Goal: Task Accomplishment & Management: Manage account settings

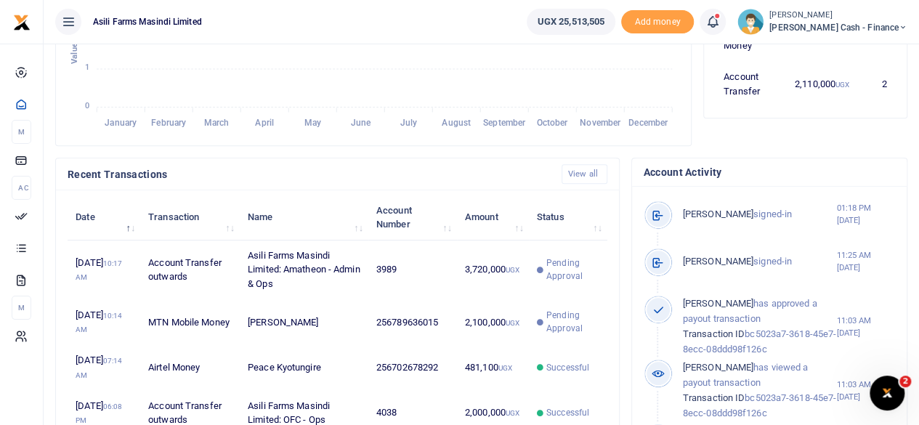
scroll to position [436, 0]
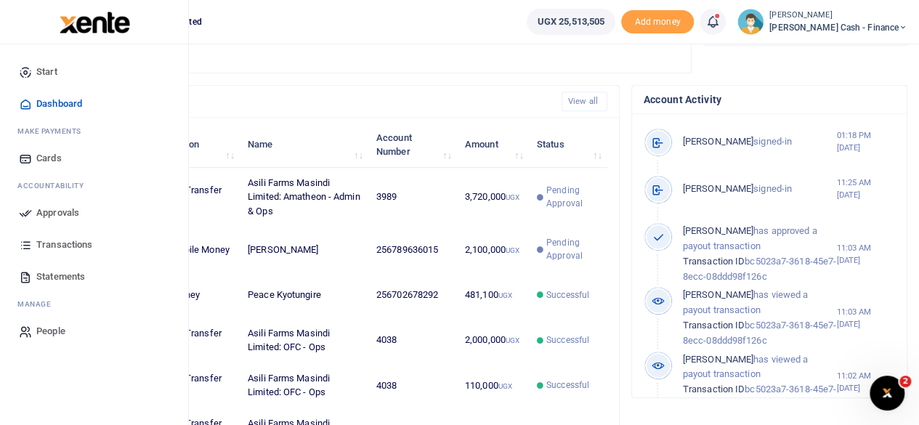
click at [29, 207] on icon at bounding box center [25, 212] width 13 height 13
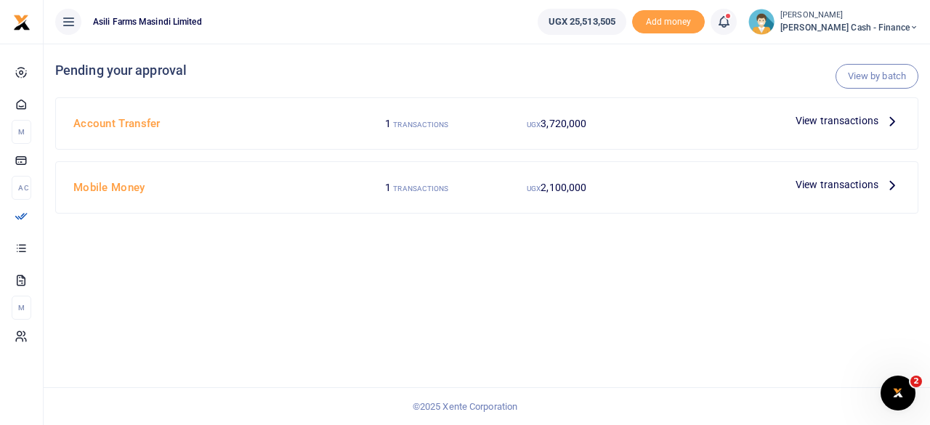
click at [892, 117] on icon at bounding box center [892, 121] width 16 height 16
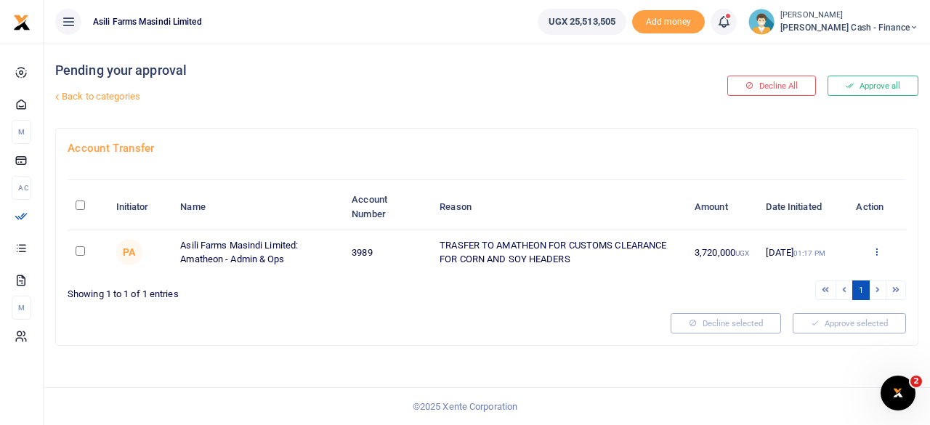
click at [879, 248] on icon at bounding box center [876, 251] width 9 height 10
click at [801, 339] on link "Details" at bounding box center [824, 340] width 115 height 20
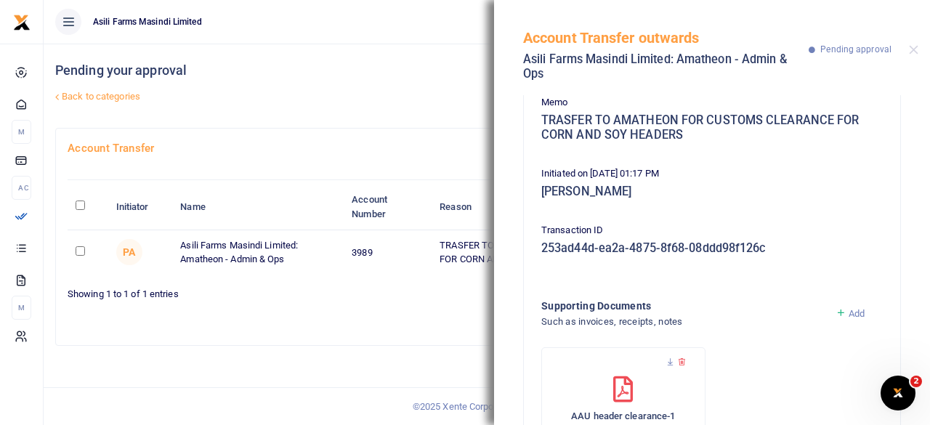
scroll to position [217, 0]
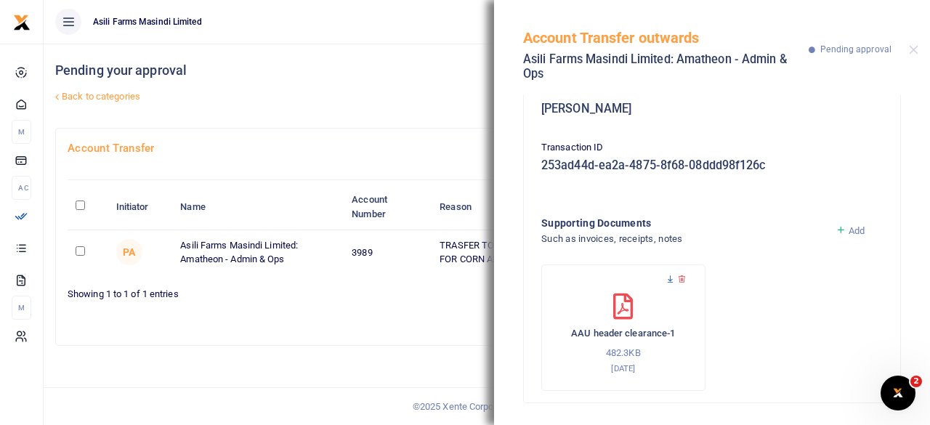
click at [668, 278] on icon at bounding box center [670, 279] width 9 height 9
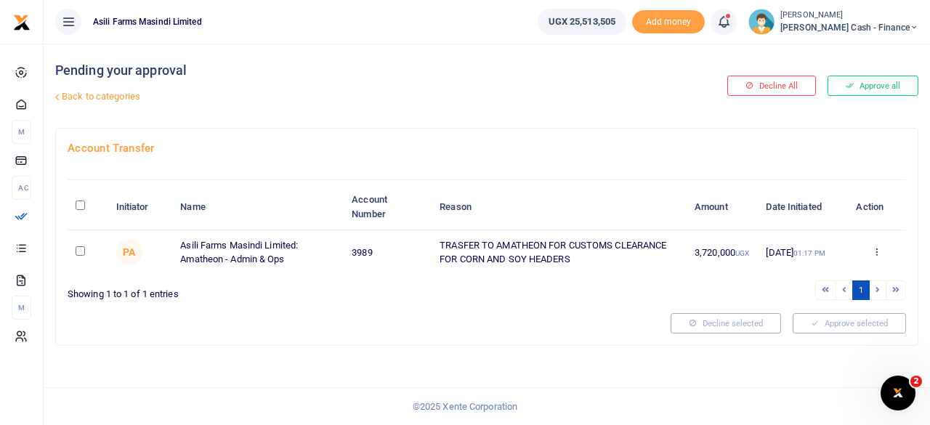
click at [80, 246] on input "checkbox" at bounding box center [80, 250] width 9 height 9
checkbox input "true"
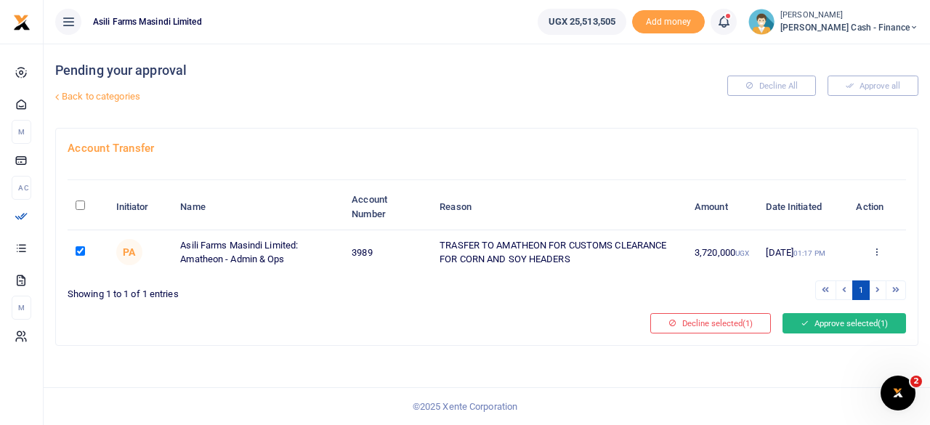
click at [828, 321] on button "Approve selected (1)" at bounding box center [845, 323] width 124 height 20
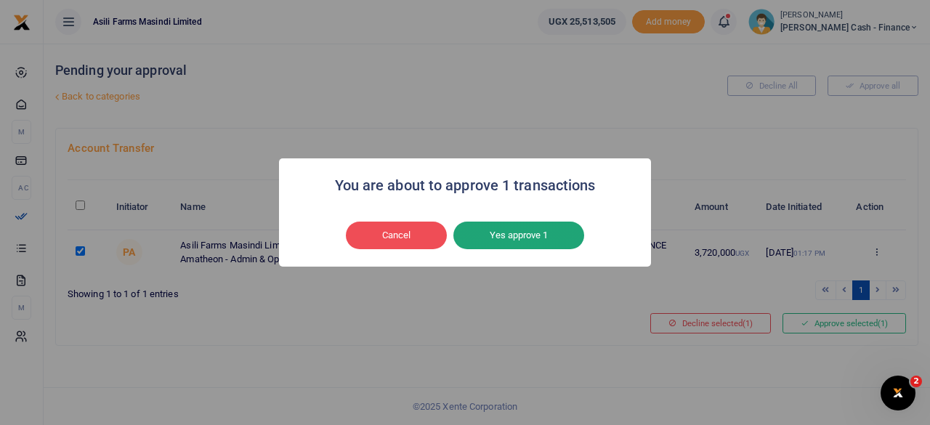
click at [502, 239] on button "Yes approve 1" at bounding box center [518, 236] width 131 height 28
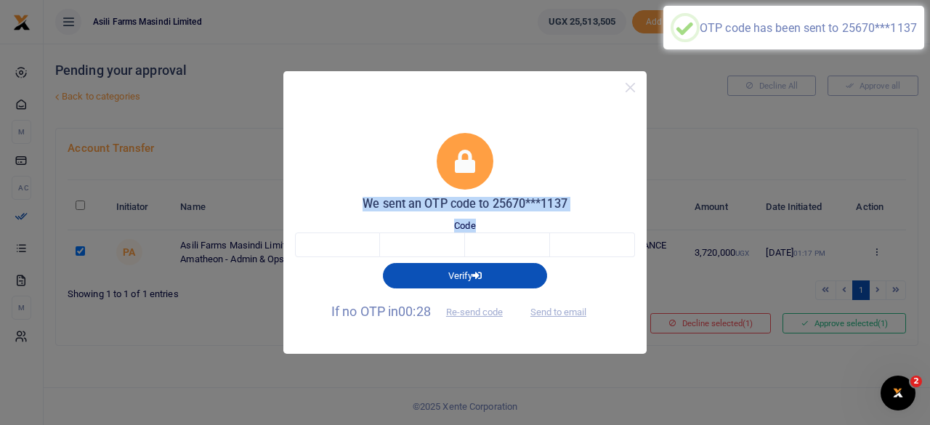
drag, startPoint x: 525, startPoint y: 89, endPoint x: 539, endPoint y: 218, distance: 129.4
click at [541, 220] on div "We sent an OTP code to 25670***1137 Code Verify If no OTP in 00:28 Re-send code…" at bounding box center [464, 212] width 363 height 283
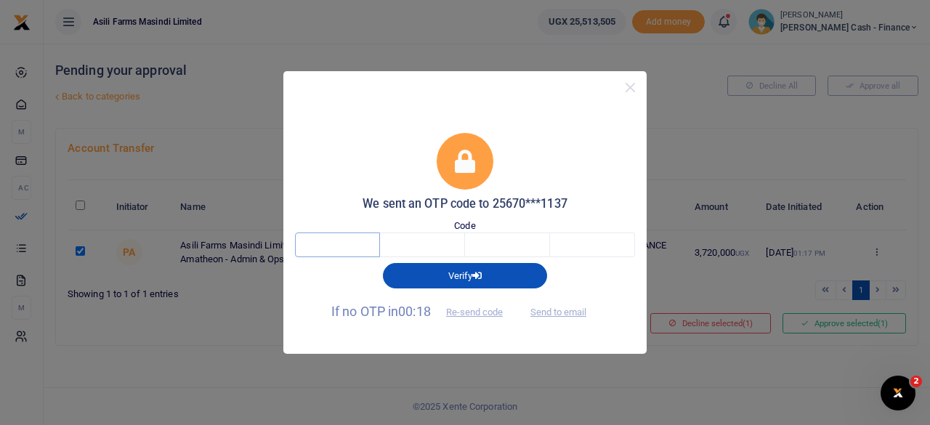
click at [344, 236] on input "text" at bounding box center [337, 245] width 85 height 25
type input "9"
type input "8"
type input "5"
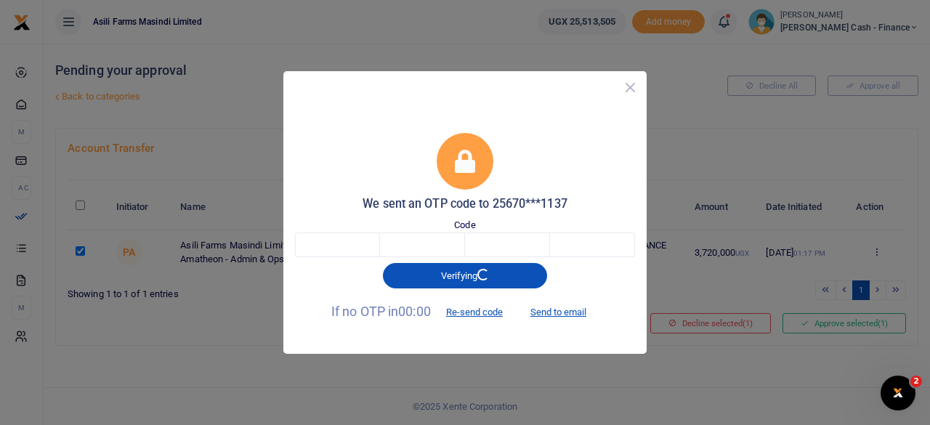
click at [631, 91] on button "Close" at bounding box center [630, 87] width 21 height 21
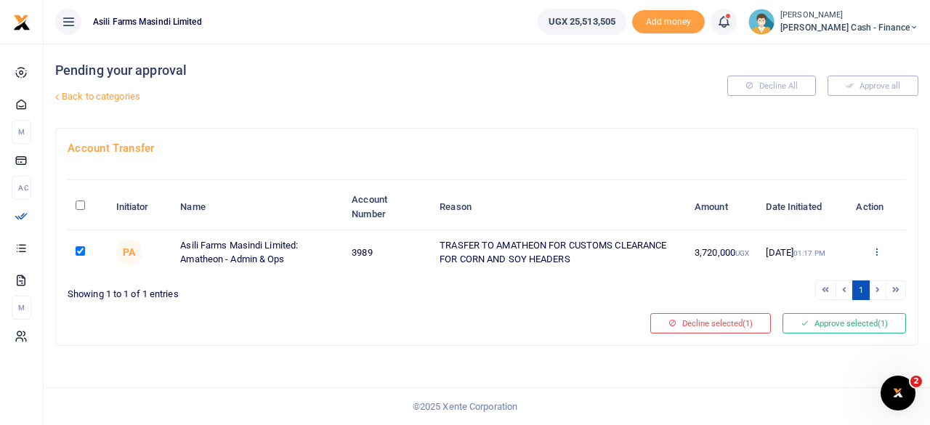
click at [878, 251] on icon at bounding box center [876, 251] width 9 height 10
click at [834, 337] on link "Details" at bounding box center [824, 340] width 115 height 20
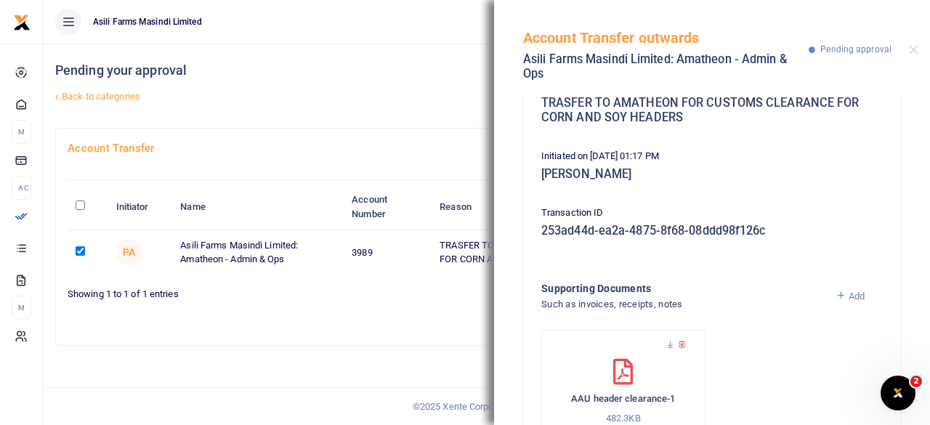
scroll to position [217, 0]
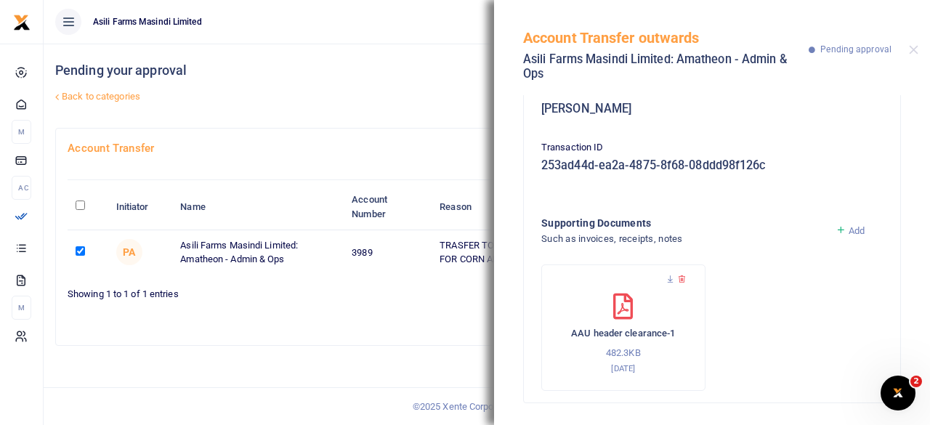
click at [384, 77] on h4 "Pending your approval" at bounding box center [341, 70] width 572 height 16
click at [670, 276] on icon at bounding box center [670, 279] width 9 height 9
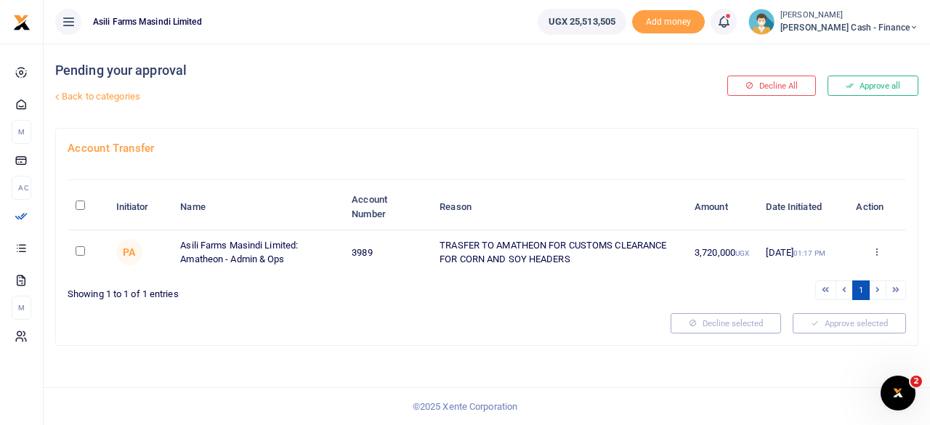
click at [80, 204] on input "\a \a : activate to sort column descending" at bounding box center [80, 205] width 9 height 9
checkbox input "true"
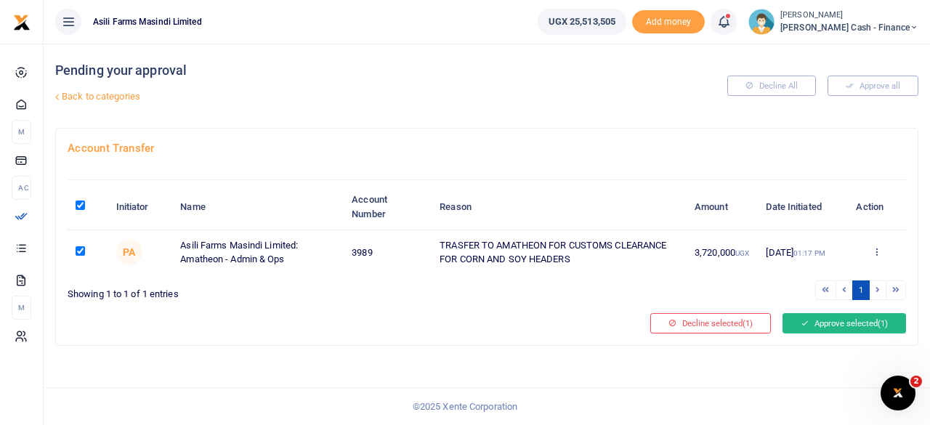
click at [850, 320] on button "Approve selected (1)" at bounding box center [845, 323] width 124 height 20
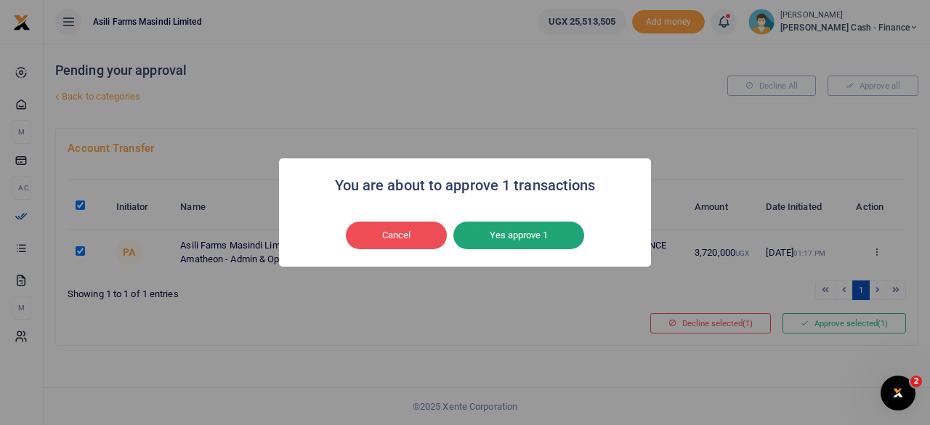
click at [515, 238] on button "Yes approve 1" at bounding box center [518, 236] width 131 height 28
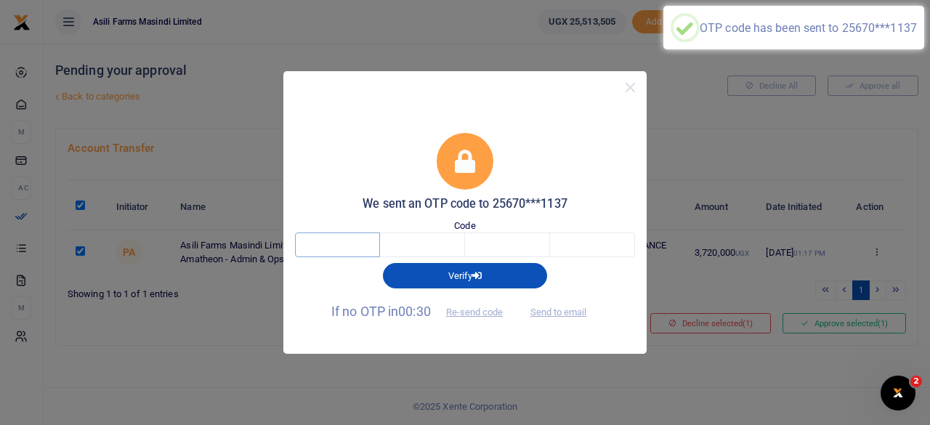
click at [350, 248] on input "text" at bounding box center [337, 245] width 85 height 25
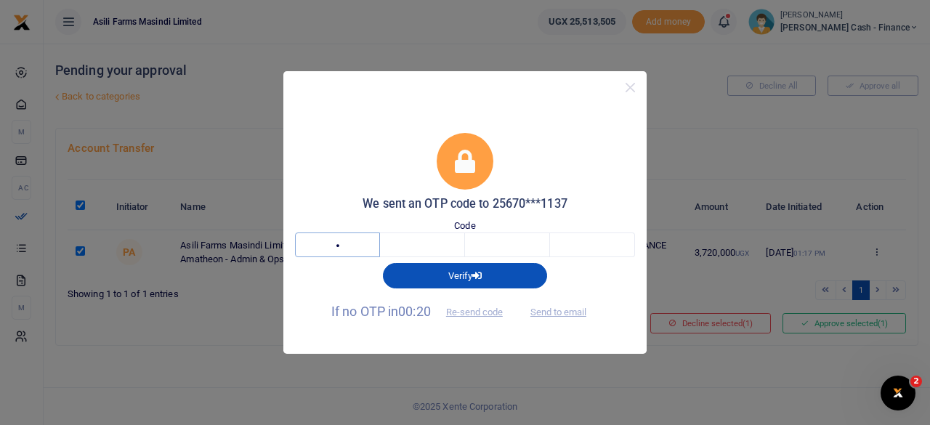
type input "6"
type input "9"
type input "4"
type input "5"
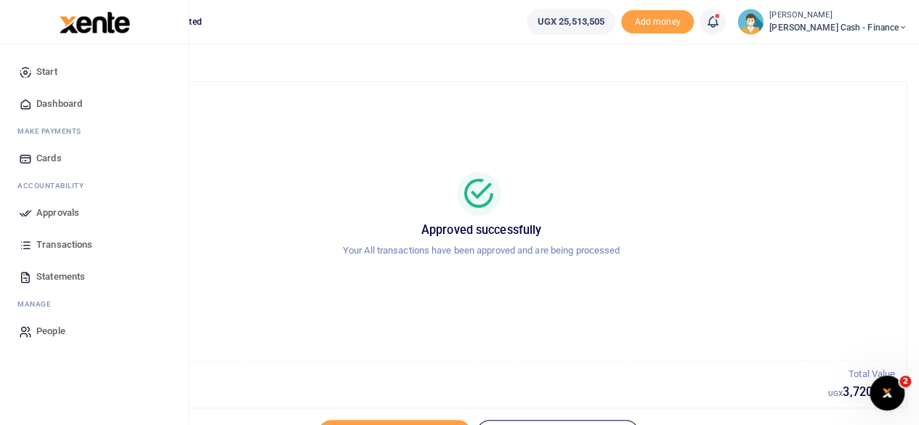
click at [60, 215] on span "Approvals" at bounding box center [57, 213] width 43 height 15
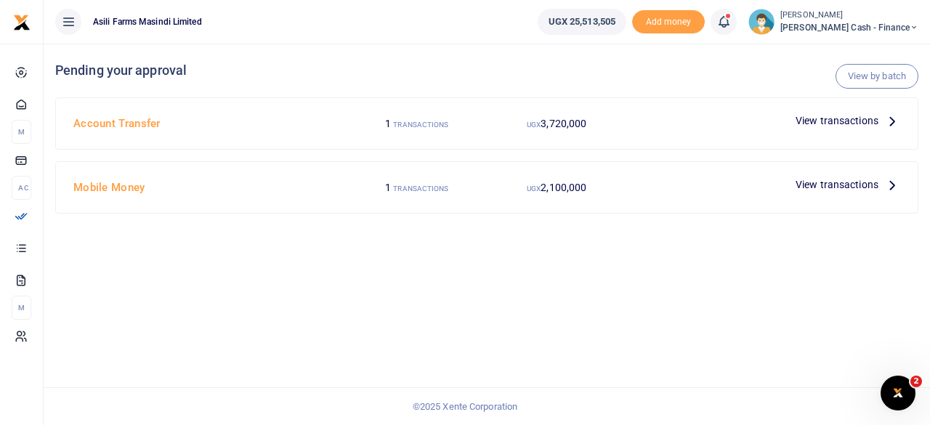
click at [850, 117] on span "View transactions" at bounding box center [837, 121] width 83 height 16
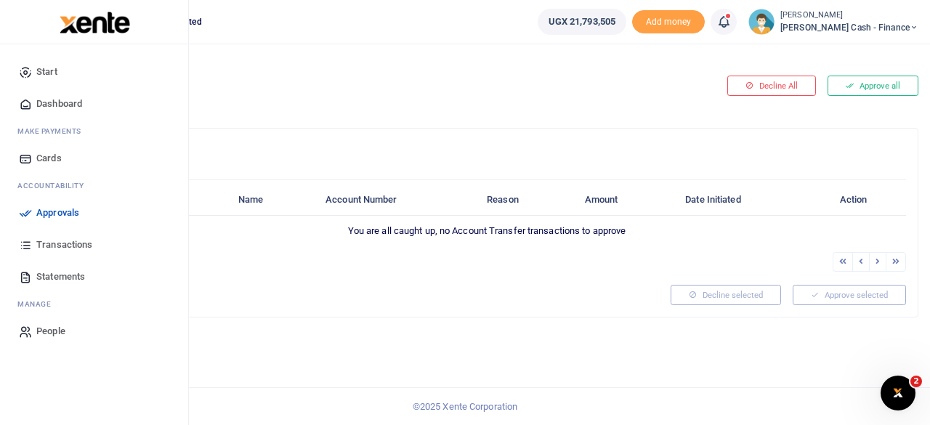
click at [49, 217] on span "Approvals" at bounding box center [57, 213] width 43 height 15
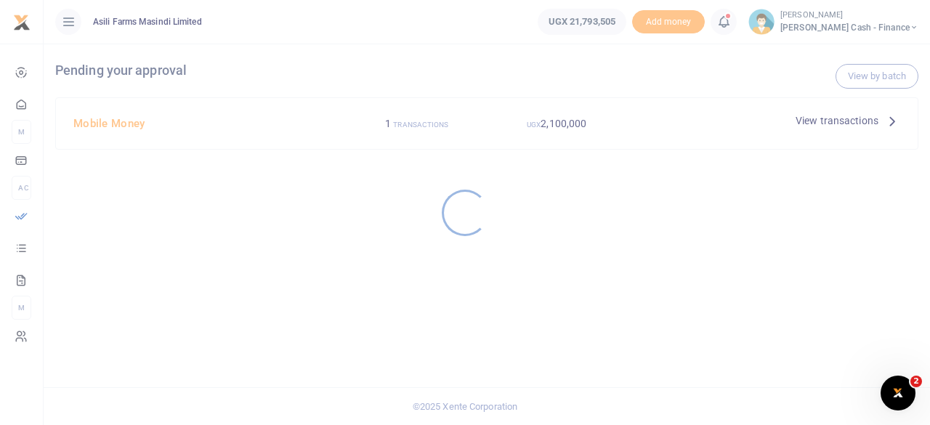
click at [880, 121] on div at bounding box center [465, 212] width 930 height 425
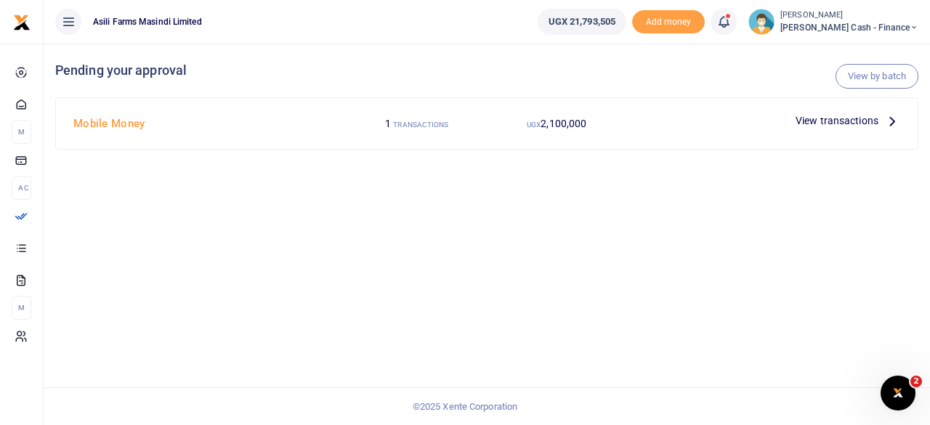
click at [881, 123] on p "View transactions" at bounding box center [848, 121] width 105 height 16
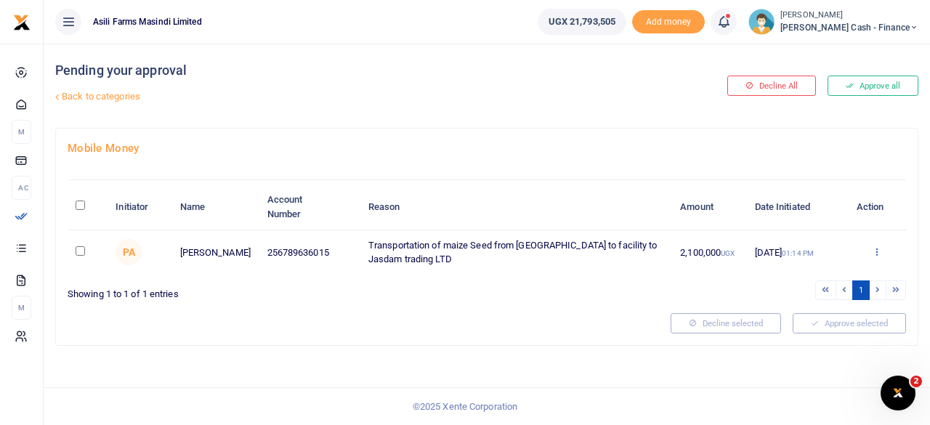
click at [881, 252] on icon at bounding box center [876, 251] width 9 height 10
click at [820, 334] on link "Details" at bounding box center [824, 340] width 115 height 20
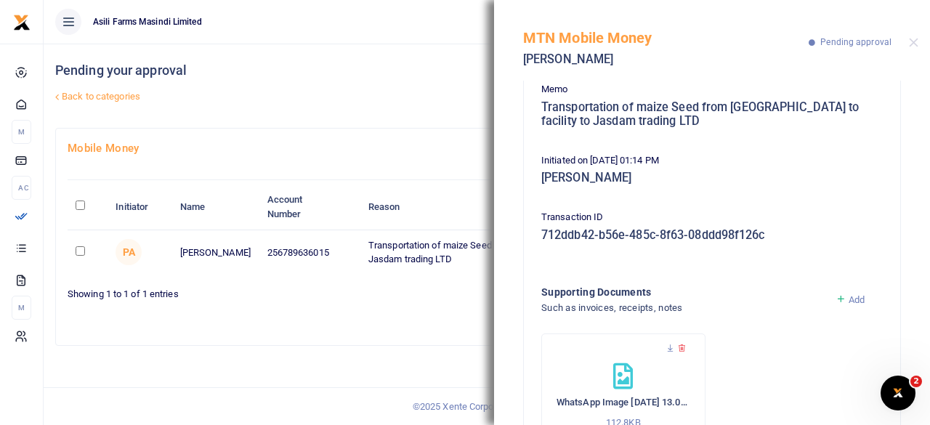
scroll to position [202, 0]
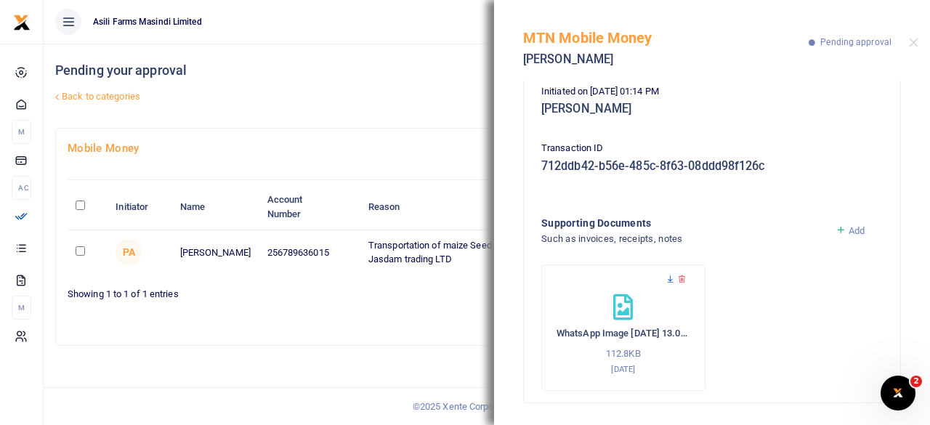
click at [670, 278] on icon at bounding box center [670, 279] width 9 height 9
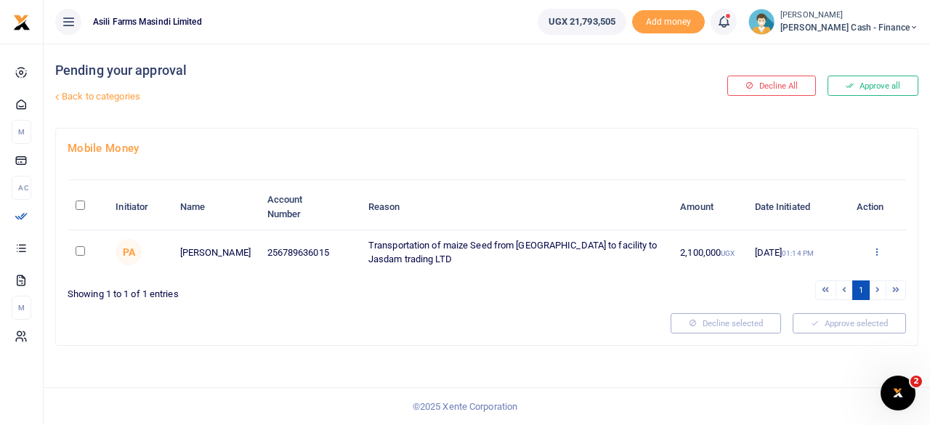
click at [881, 247] on icon at bounding box center [876, 251] width 9 height 10
click at [807, 331] on link "Details" at bounding box center [824, 340] width 115 height 20
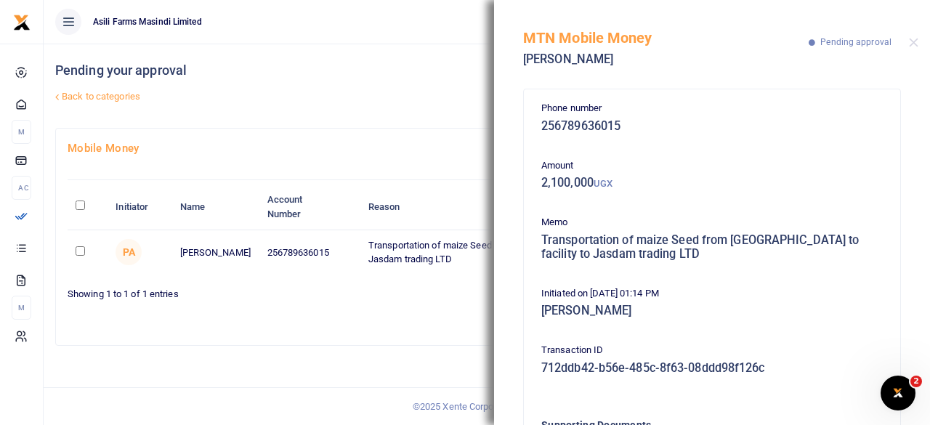
scroll to position [202, 0]
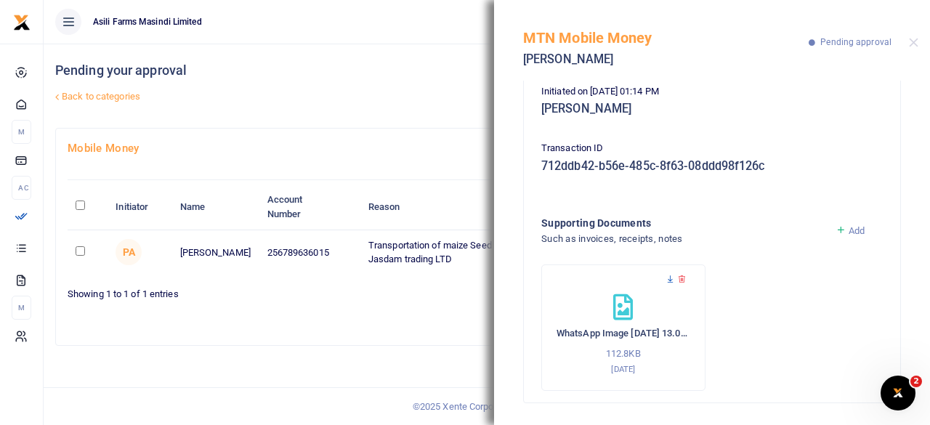
click at [666, 278] on icon at bounding box center [670, 279] width 9 height 9
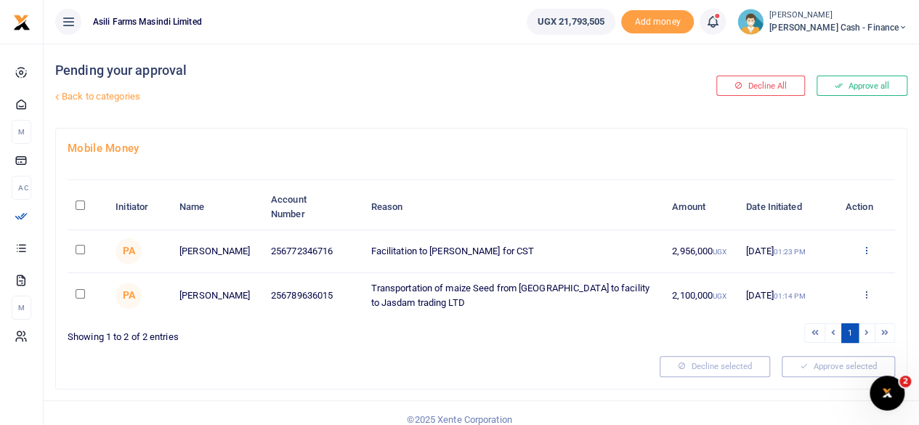
click at [868, 253] on icon at bounding box center [865, 250] width 9 height 10
click at [796, 339] on link "Details" at bounding box center [812, 340] width 115 height 20
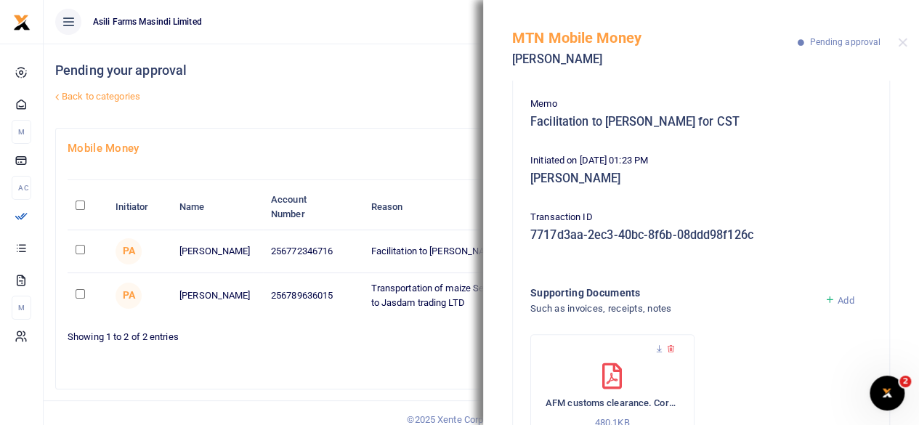
scroll to position [188, 0]
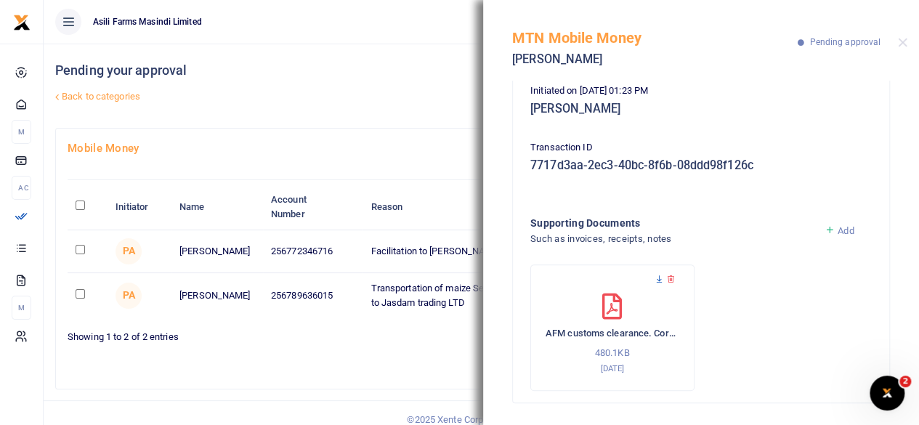
click at [659, 278] on icon at bounding box center [659, 279] width 9 height 9
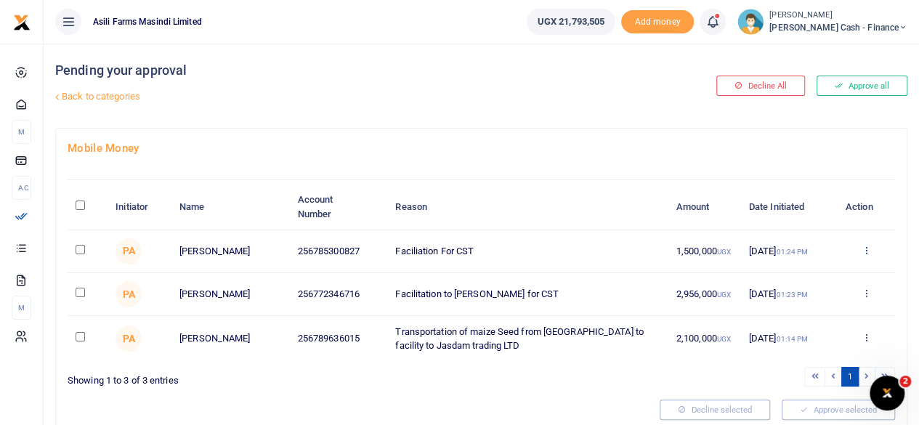
click at [870, 248] on icon at bounding box center [865, 250] width 9 height 10
click at [801, 339] on link "Details" at bounding box center [812, 340] width 115 height 20
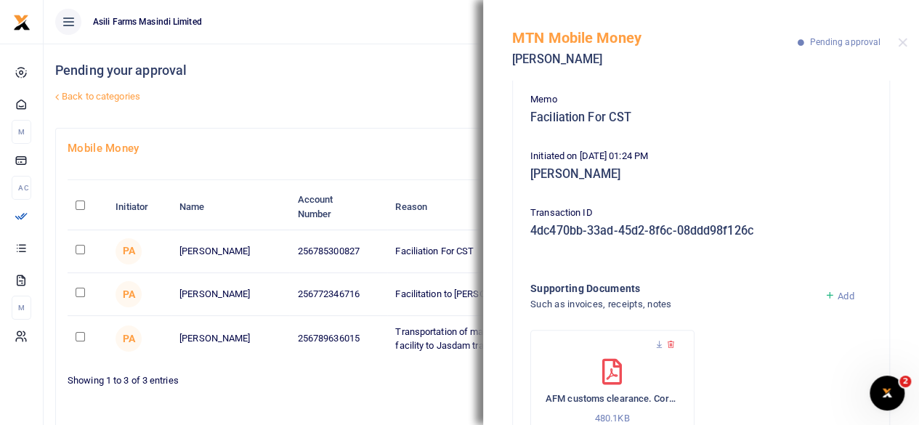
scroll to position [188, 0]
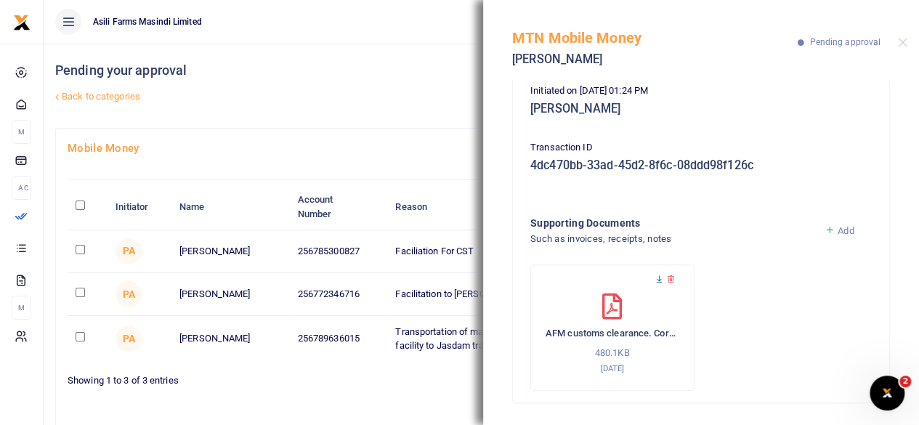
click at [657, 277] on icon at bounding box center [659, 279] width 9 height 9
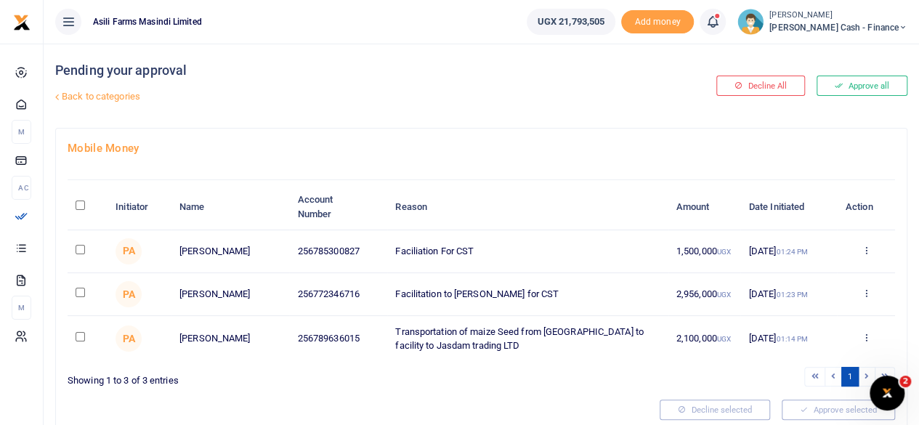
click at [78, 337] on input "checkbox" at bounding box center [80, 336] width 9 height 9
checkbox input "true"
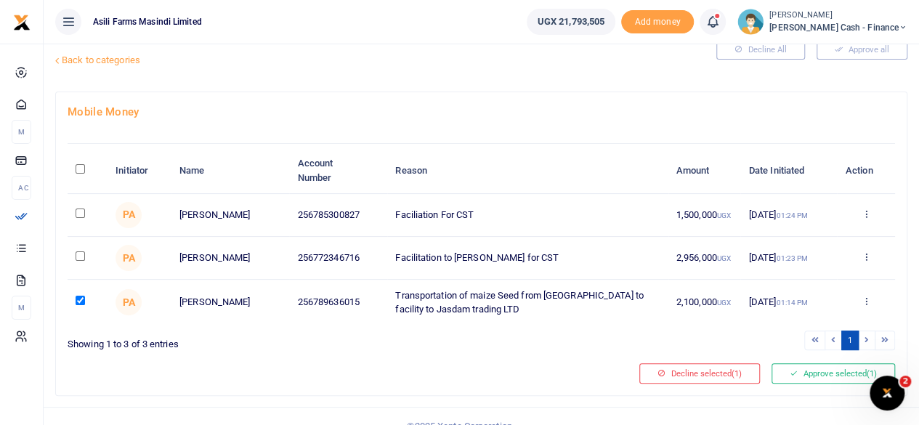
scroll to position [57, 0]
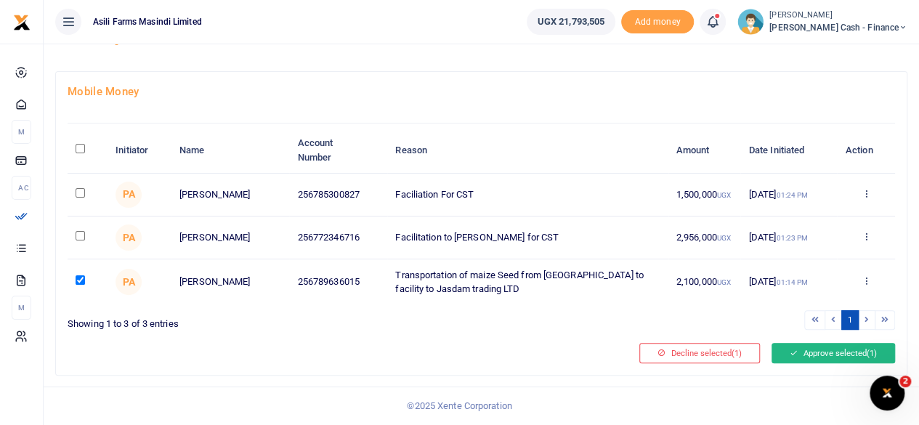
click at [815, 346] on button "Approve selected (1)" at bounding box center [834, 353] width 124 height 20
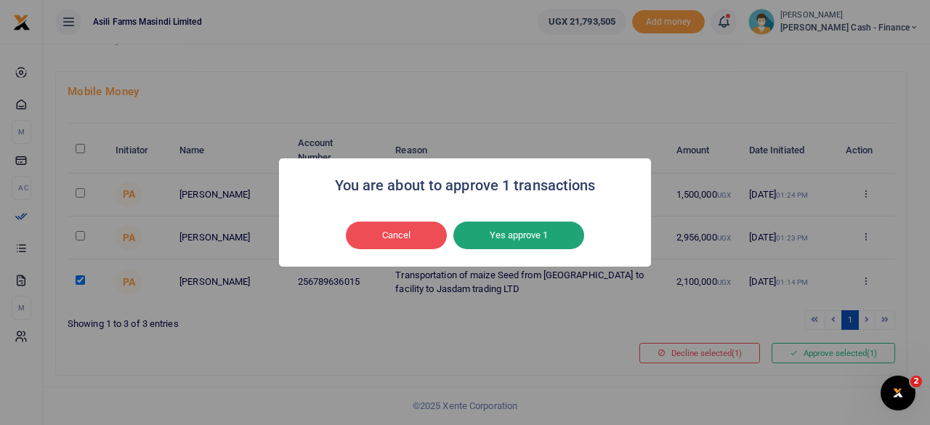
click at [513, 225] on button "Yes approve 1" at bounding box center [518, 236] width 131 height 28
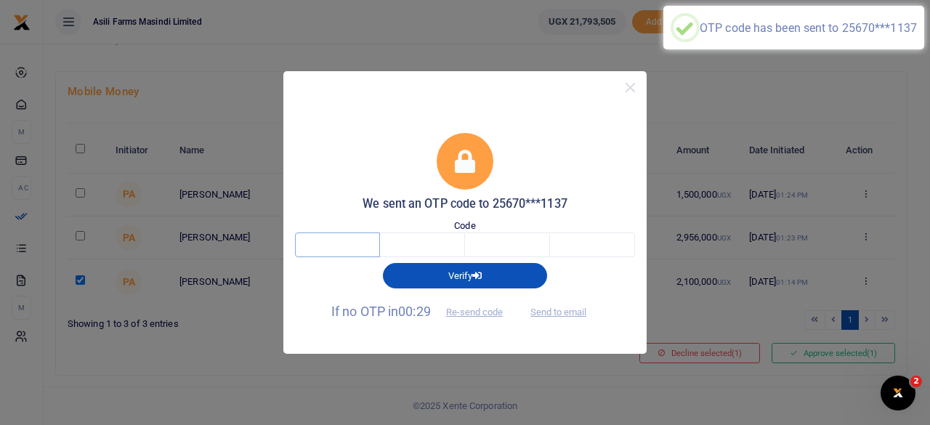
click at [347, 243] on input "text" at bounding box center [337, 245] width 85 height 25
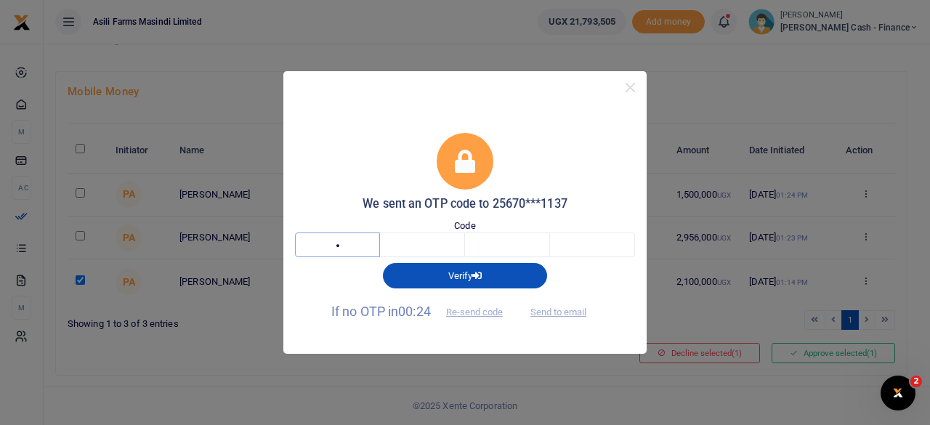
type input "9"
type input "0"
type input "5"
type input "8"
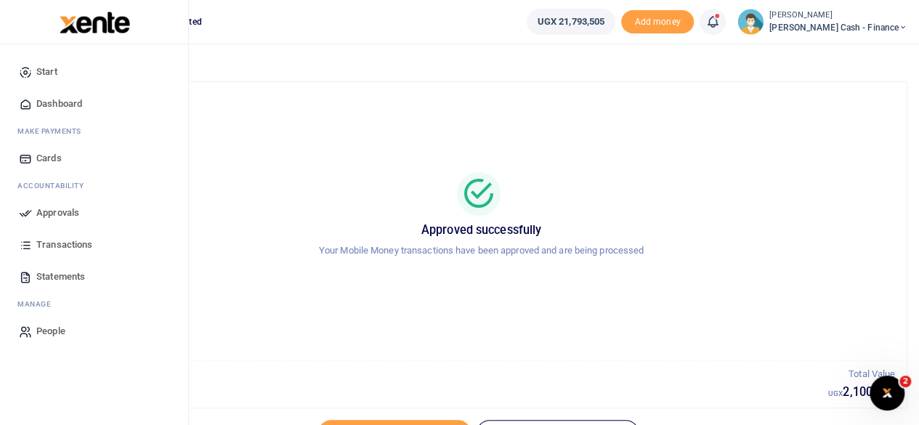
click at [44, 207] on span "Approvals" at bounding box center [57, 213] width 43 height 15
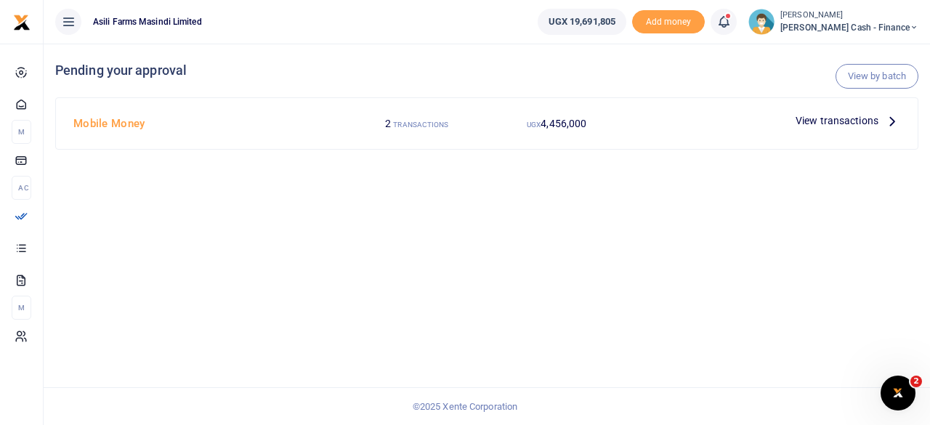
click at [899, 123] on icon at bounding box center [892, 121] width 16 height 16
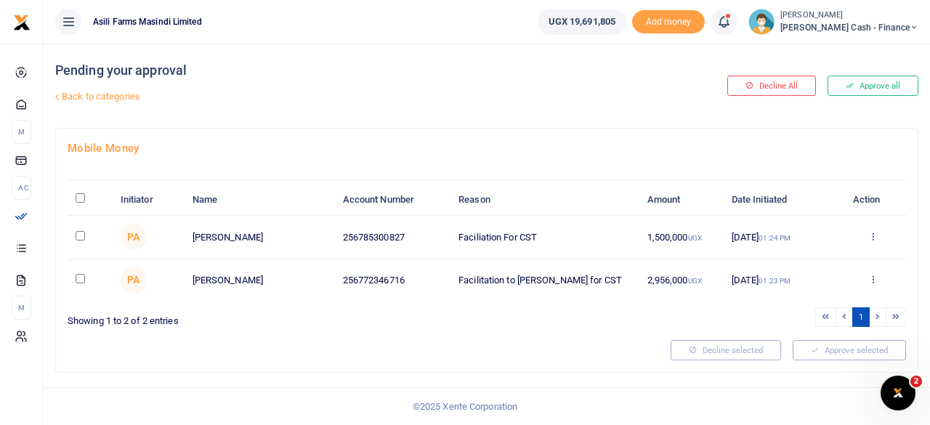
click at [875, 233] on icon at bounding box center [872, 236] width 9 height 10
click at [812, 293] on link "Decline" at bounding box center [820, 293] width 115 height 20
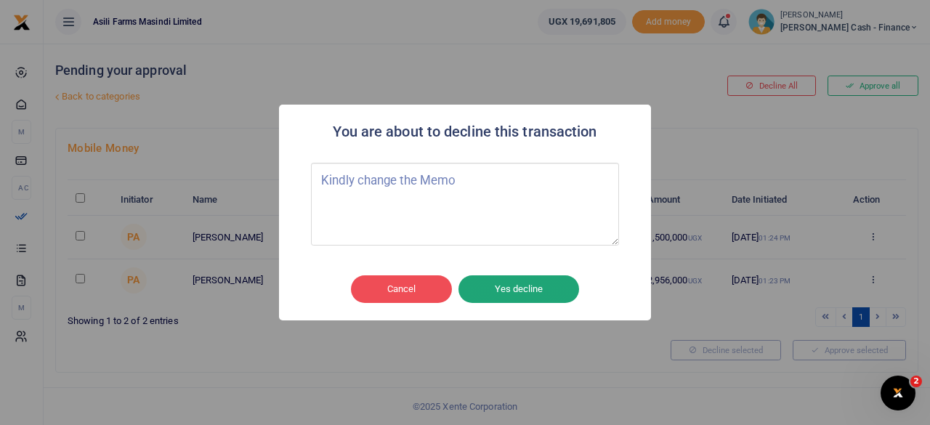
type textarea "Kindly change the Memo"
click at [516, 290] on button "Yes decline" at bounding box center [518, 289] width 121 height 28
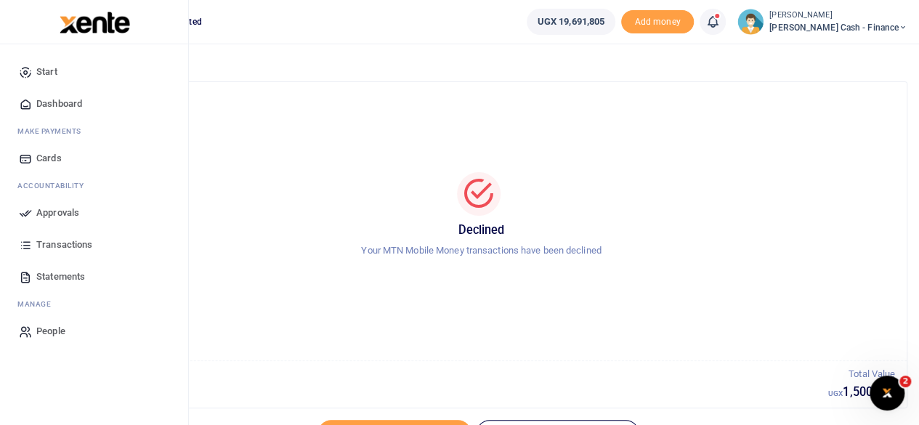
click at [73, 213] on span "Approvals" at bounding box center [57, 213] width 43 height 15
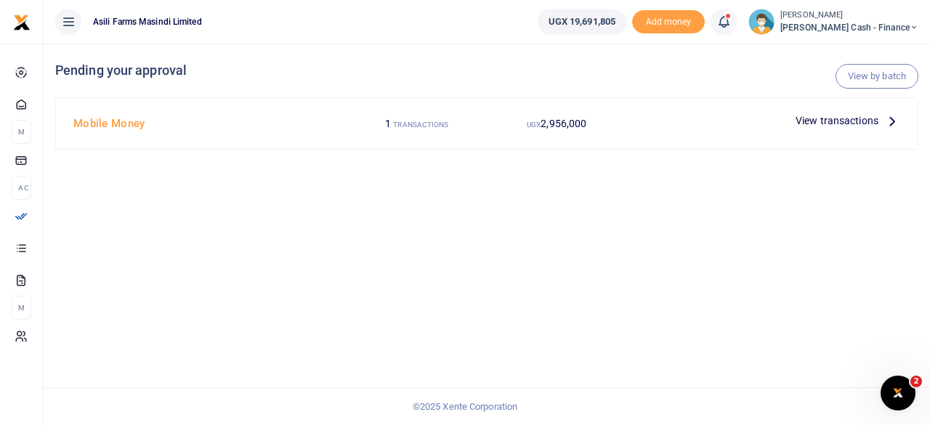
click at [892, 121] on icon at bounding box center [892, 121] width 16 height 16
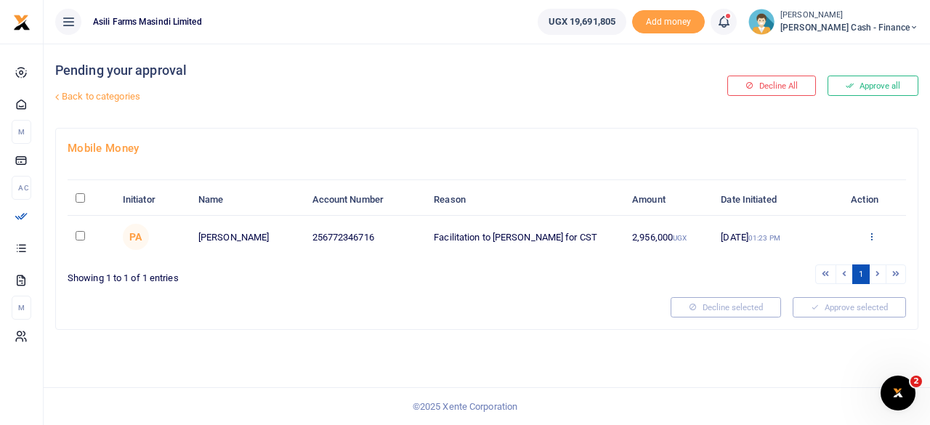
click at [870, 233] on icon at bounding box center [871, 236] width 9 height 10
click at [817, 291] on link "Decline" at bounding box center [818, 293] width 115 height 20
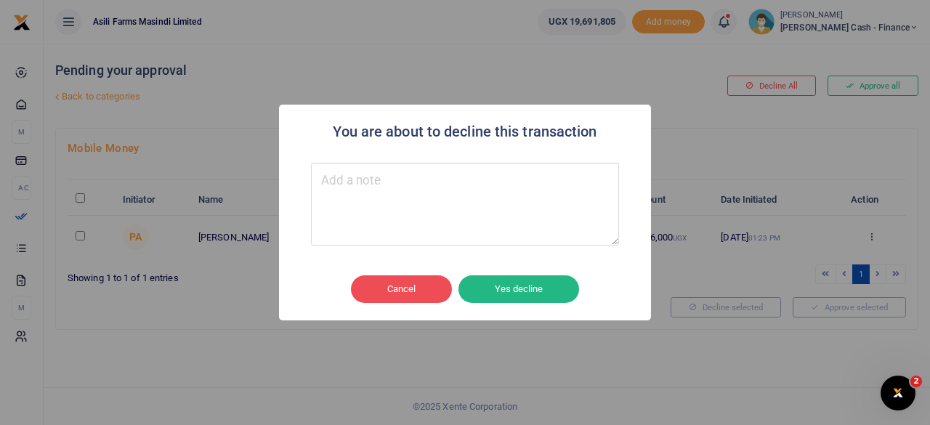
click at [385, 185] on textarea "Type your message here" at bounding box center [465, 204] width 308 height 83
type textarea "Kindly change the memo"
click at [525, 290] on button "Yes decline" at bounding box center [518, 289] width 121 height 28
